Goal: Contribute content

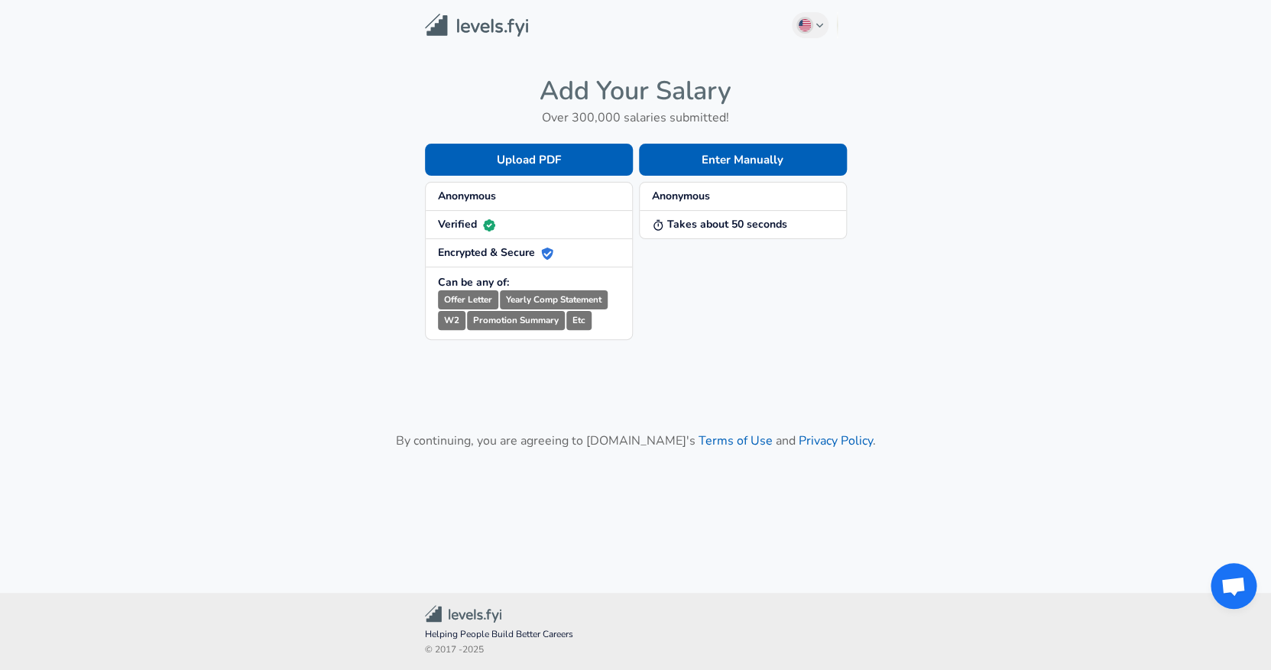
click at [697, 194] on strong "Anonymous" at bounding box center [681, 196] width 58 height 15
click at [706, 229] on strong "Takes about 50 seconds" at bounding box center [719, 224] width 135 height 15
click at [764, 157] on button "Enter Manually" at bounding box center [743, 160] width 208 height 32
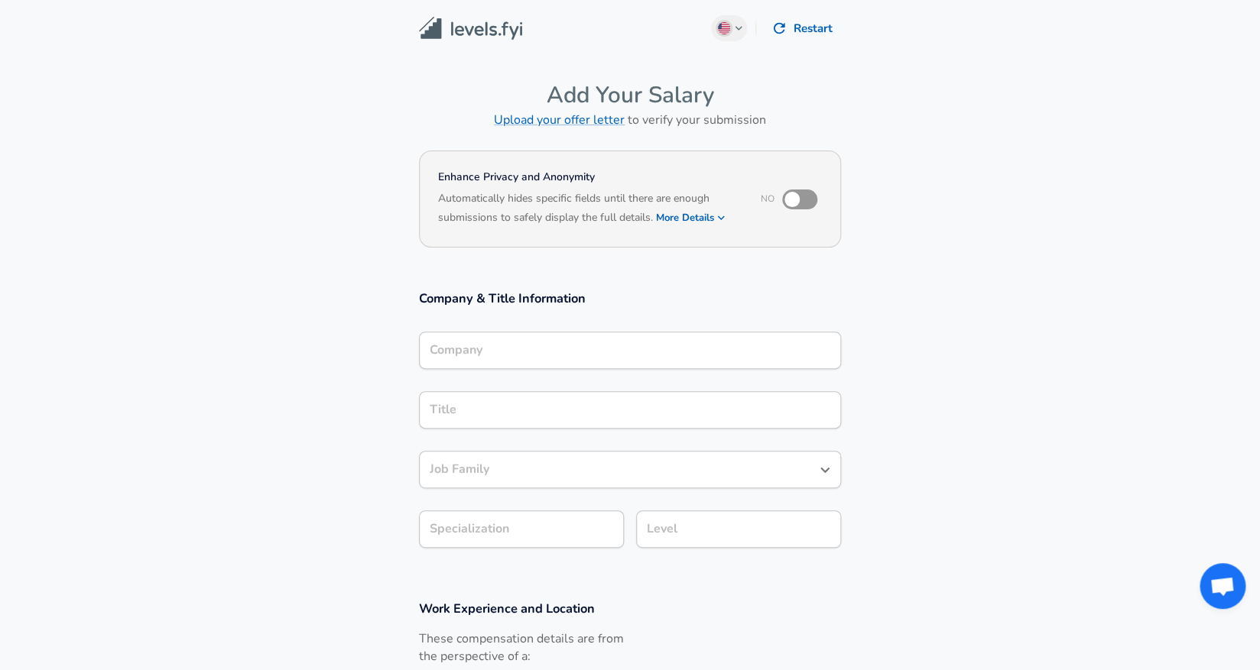
click at [807, 196] on input "checkbox" at bounding box center [791, 199] width 87 height 29
checkbox input "true"
click at [520, 339] on div "Company" at bounding box center [630, 350] width 422 height 37
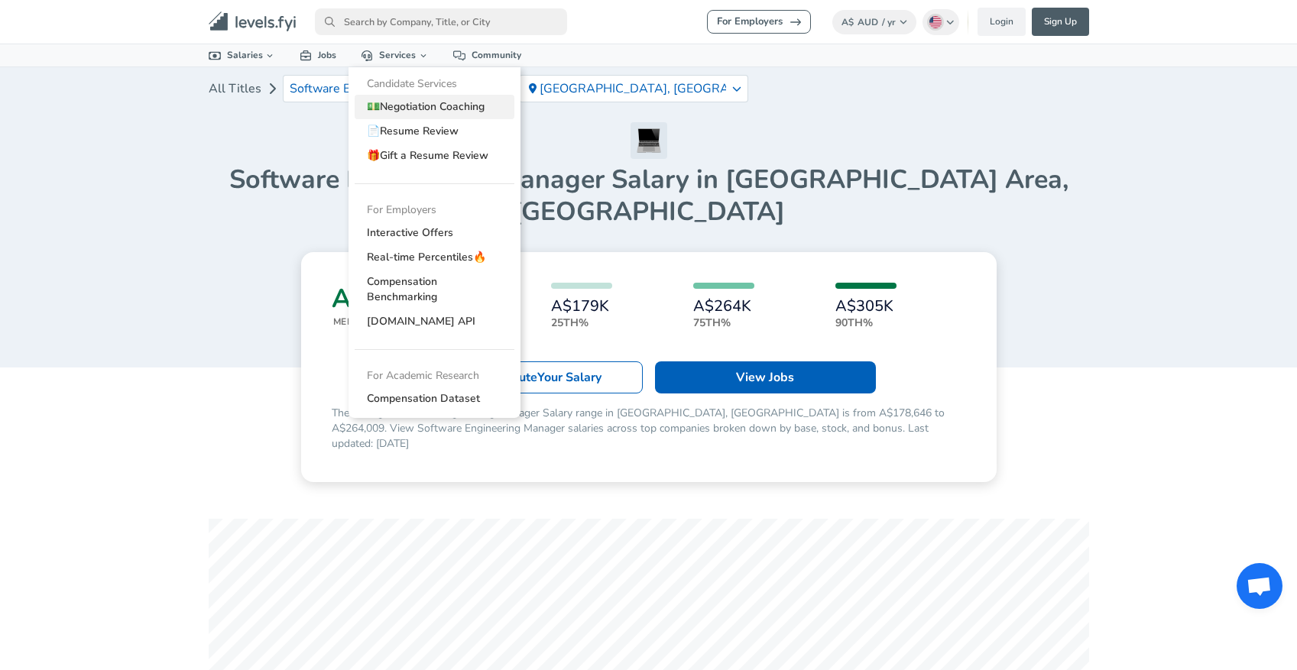
click at [464, 109] on link "💵 Negotiation Coaching" at bounding box center [435, 107] width 160 height 24
